Goal: Information Seeking & Learning: Learn about a topic

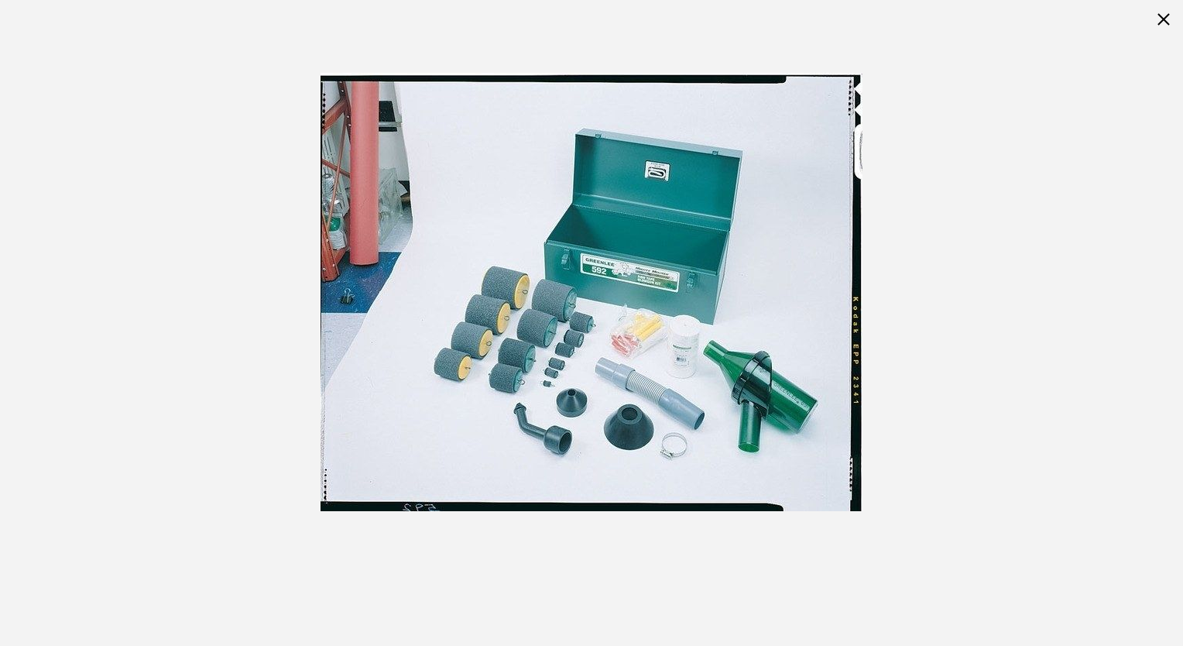
drag, startPoint x: 0, startPoint y: 0, endPoint x: 591, endPoint y: 302, distance: 664.0
click at [591, 302] on img at bounding box center [591, 292] width 542 height 438
drag, startPoint x: 616, startPoint y: 307, endPoint x: 607, endPoint y: 183, distance: 125.0
click at [929, 351] on div at bounding box center [591, 292] width 1183 height 584
click at [800, 333] on img at bounding box center [591, 292] width 542 height 438
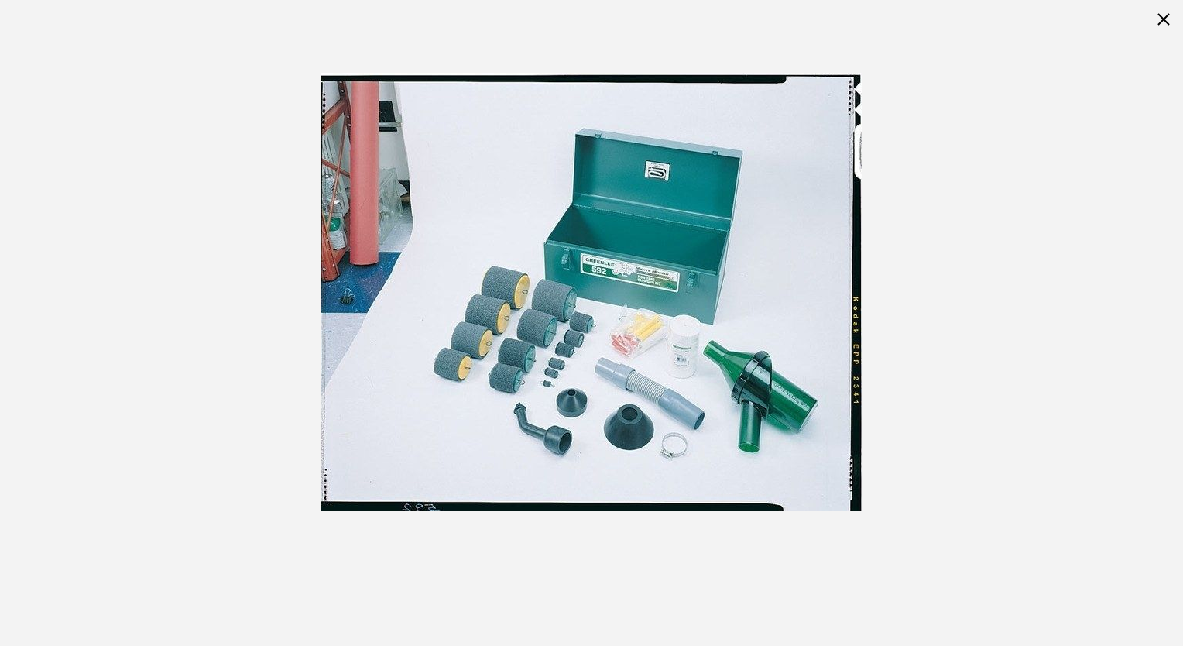
click at [763, 341] on img at bounding box center [591, 292] width 542 height 438
click at [760, 338] on img at bounding box center [591, 292] width 542 height 438
click at [714, 322] on img at bounding box center [591, 292] width 542 height 438
click at [769, 263] on img at bounding box center [591, 292] width 542 height 438
click at [1141, 30] on div "Language English Español Need Help? [PHONE_NUMBER] Free Shipping Over $150 Fina…" at bounding box center [591, 16] width 1099 height 33
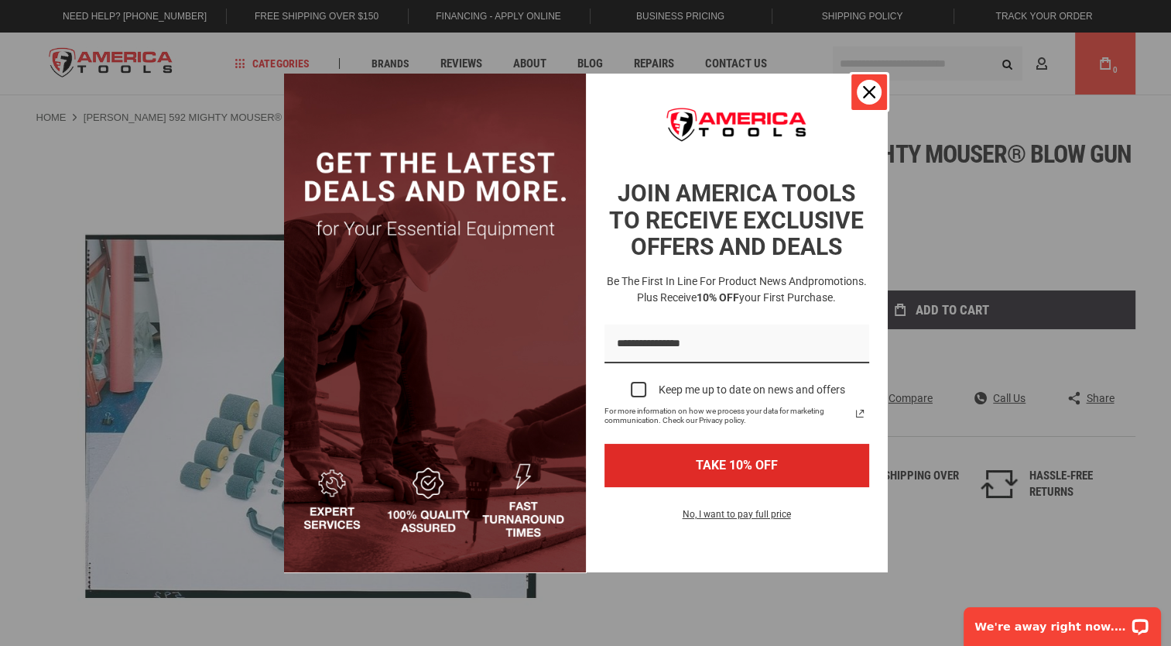
click at [873, 102] on div "Close" at bounding box center [869, 92] width 25 height 25
